Goal: Check status: Check status

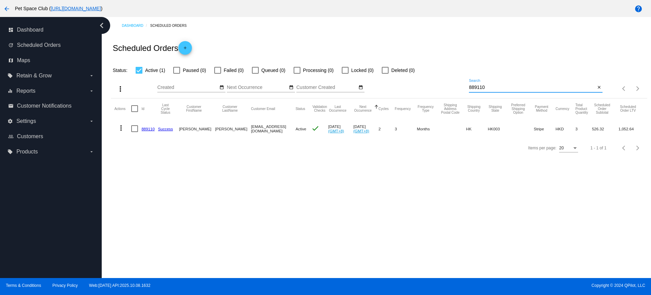
drag, startPoint x: 460, startPoint y: 87, endPoint x: 442, endPoint y: 86, distance: 17.7
click at [442, 86] on div "more_vert Oct Jan Feb Mar Apr 1" at bounding box center [379, 86] width 536 height 24
paste input "961619"
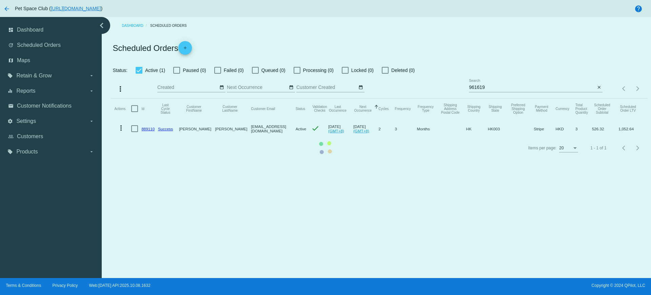
click at [482, 98] on mat-table "Actions Id Last Cycle Status Customer FirstName Customer LastName Customer Emai…" at bounding box center [379, 118] width 536 height 40
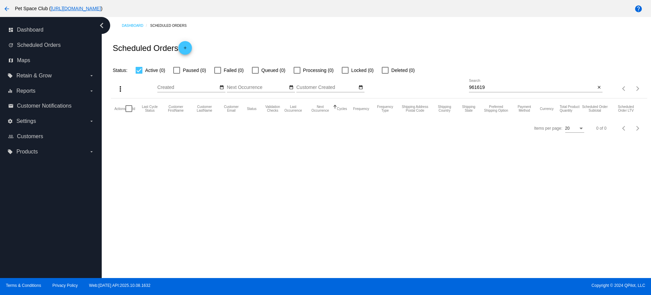
drag, startPoint x: 480, startPoint y: 87, endPoint x: 511, endPoint y: 96, distance: 32.6
click at [480, 88] on input "961619" at bounding box center [532, 87] width 126 height 5
type input "961619"
click at [219, 71] on div at bounding box center [217, 70] width 7 height 7
click at [218, 74] on input "Failed (1)" at bounding box center [217, 74] width 0 height 0
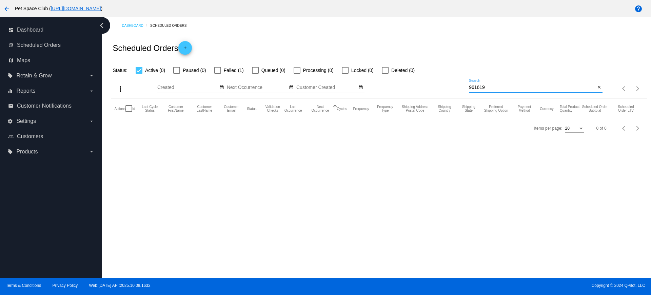
checkbox input "true"
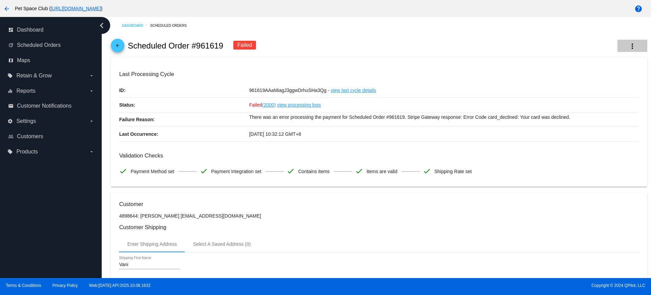
click at [628, 46] on mat-icon "more_vert" at bounding box center [632, 46] width 8 height 8
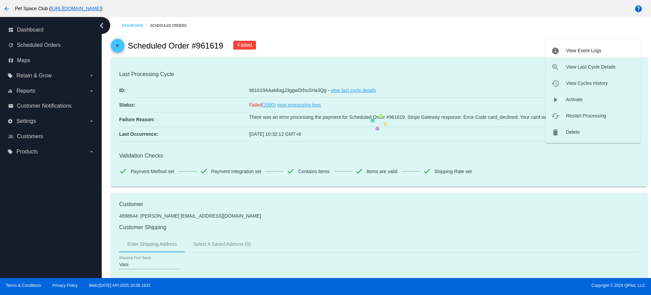
click at [582, 84] on mat-card "Last Processing Cycle ID: 961619AAaMiagJ3ggwDrhuSHa3Qg - view last cycle detail…" at bounding box center [379, 121] width 536 height 129
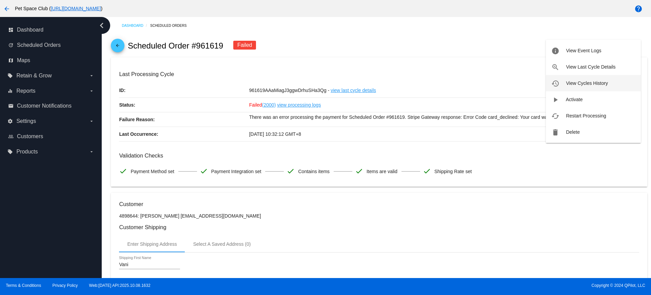
click at [583, 82] on span "View Cycles History" at bounding box center [587, 82] width 42 height 5
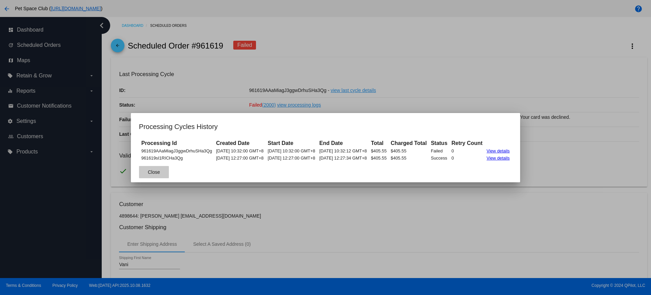
click at [148, 173] on span "Close" at bounding box center [154, 171] width 12 height 5
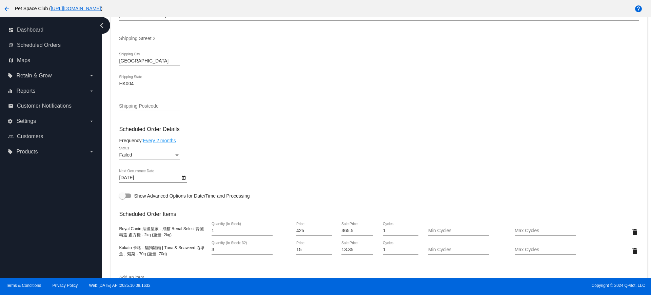
scroll to position [315, 0]
